Goal: Task Accomplishment & Management: Manage account settings

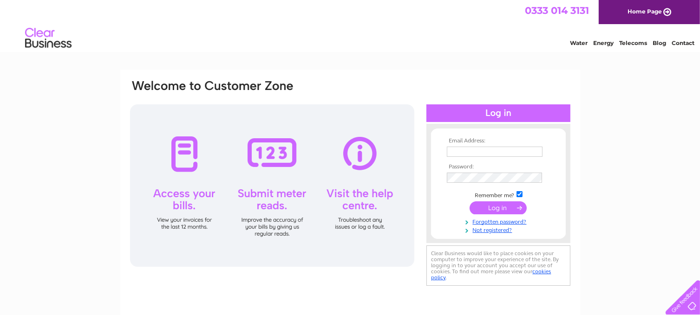
click at [453, 153] on input "text" at bounding box center [495, 152] width 96 height 10
type input "[EMAIL_ADDRESS][DOMAIN_NAME]"
click at [470, 202] on input "submit" at bounding box center [498, 208] width 57 height 13
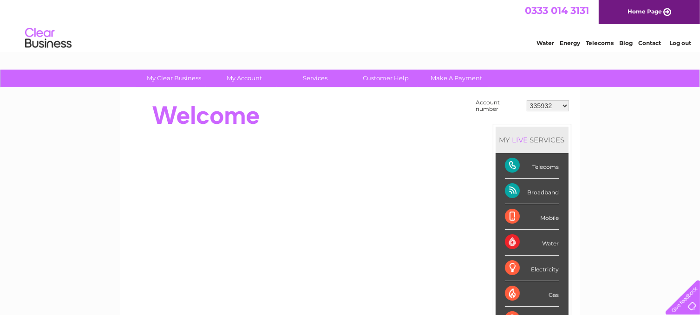
click at [556, 109] on select "335932 30319733" at bounding box center [548, 105] width 42 height 11
select select "30319733"
click at [527, 100] on select "335932 30319733" at bounding box center [548, 105] width 42 height 11
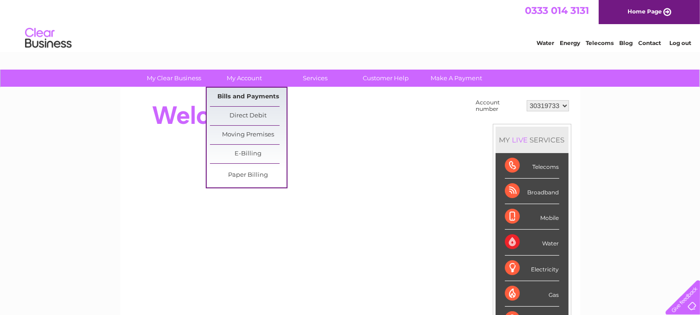
click at [246, 92] on link "Bills and Payments" at bounding box center [248, 97] width 77 height 19
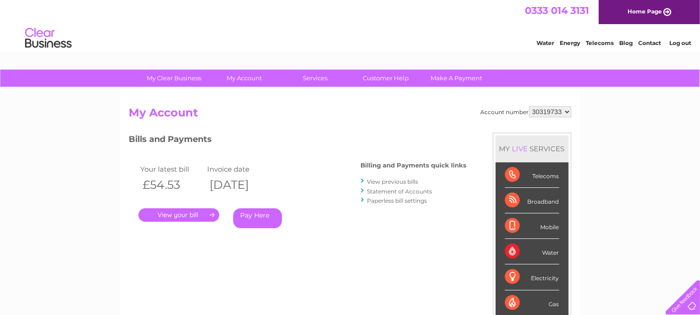
click at [155, 220] on link "." at bounding box center [178, 215] width 81 height 13
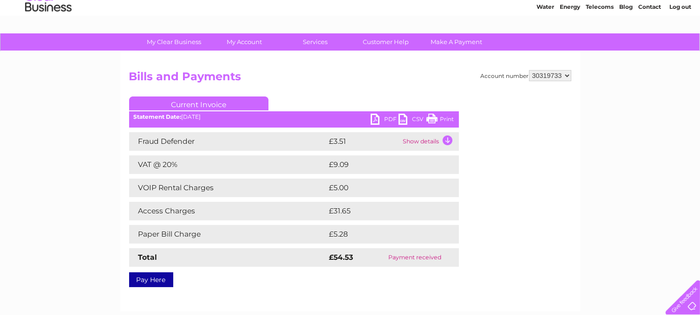
scroll to position [52, 0]
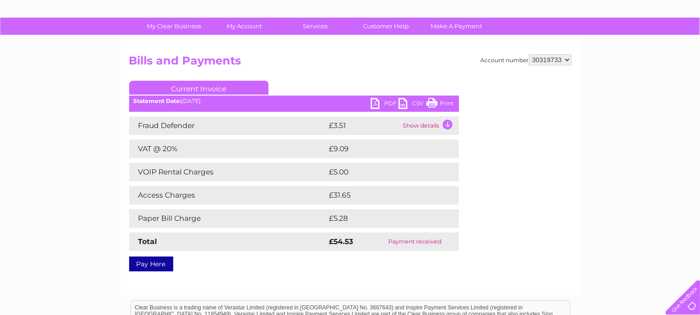
click at [437, 101] on link "Print" at bounding box center [441, 104] width 28 height 13
